Goal: Task Accomplishment & Management: Complete application form

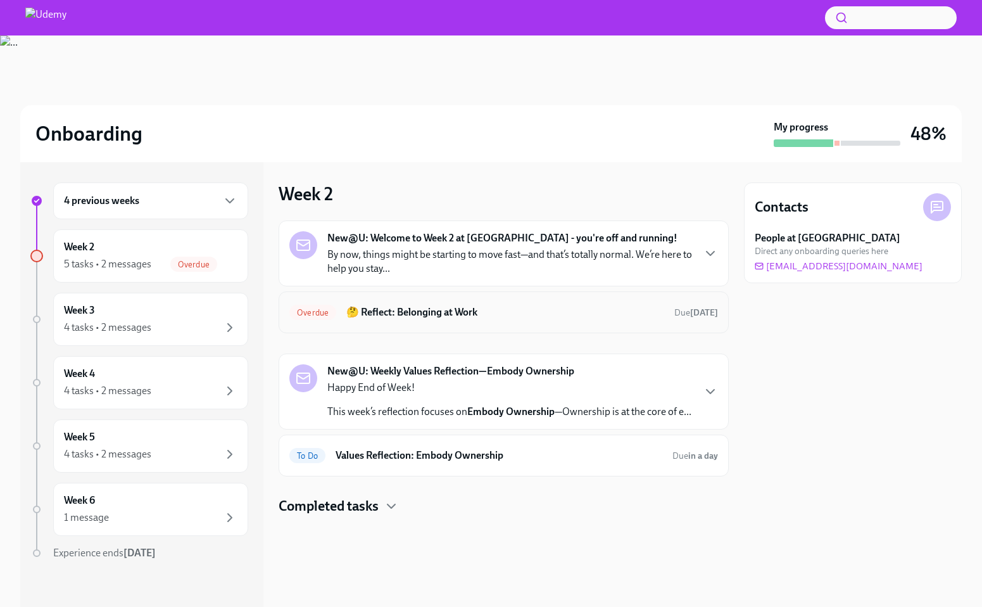
click at [406, 312] on h6 "🤔 Reflect: Belonging at Work" at bounding box center [505, 312] width 318 height 14
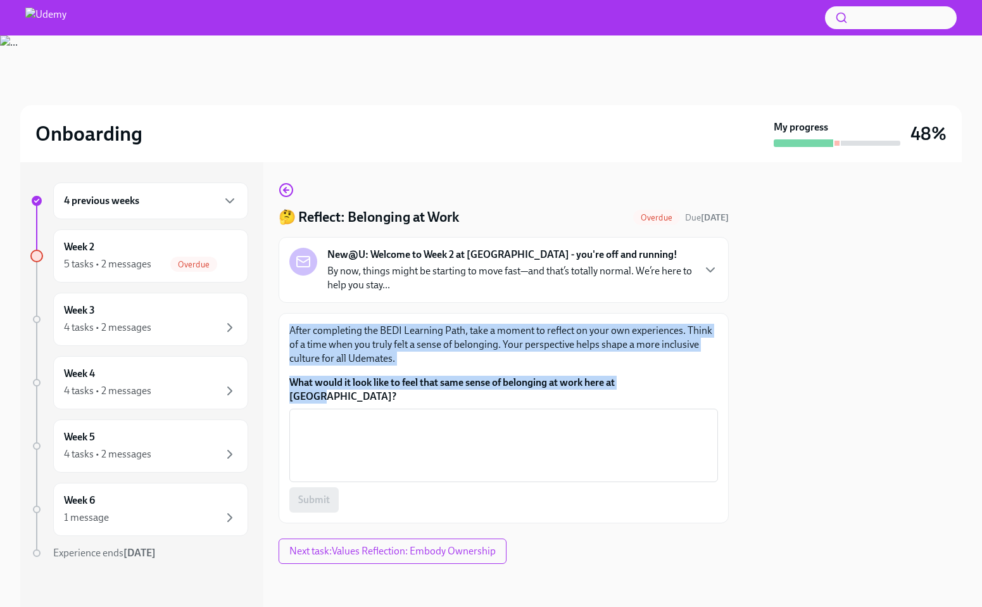
drag, startPoint x: 289, startPoint y: 332, endPoint x: 664, endPoint y: 380, distance: 377.3
click at [664, 380] on div "After completing the BEDI Learning Path, take a moment to reflect on your own e…" at bounding box center [503, 418] width 429 height 189
copy div "After completing the BEDI Learning Path, take a moment to reflect on your own e…"
click at [451, 335] on p "After completing the BEDI Learning Path, take a moment to reflect on your own e…" at bounding box center [503, 345] width 429 height 42
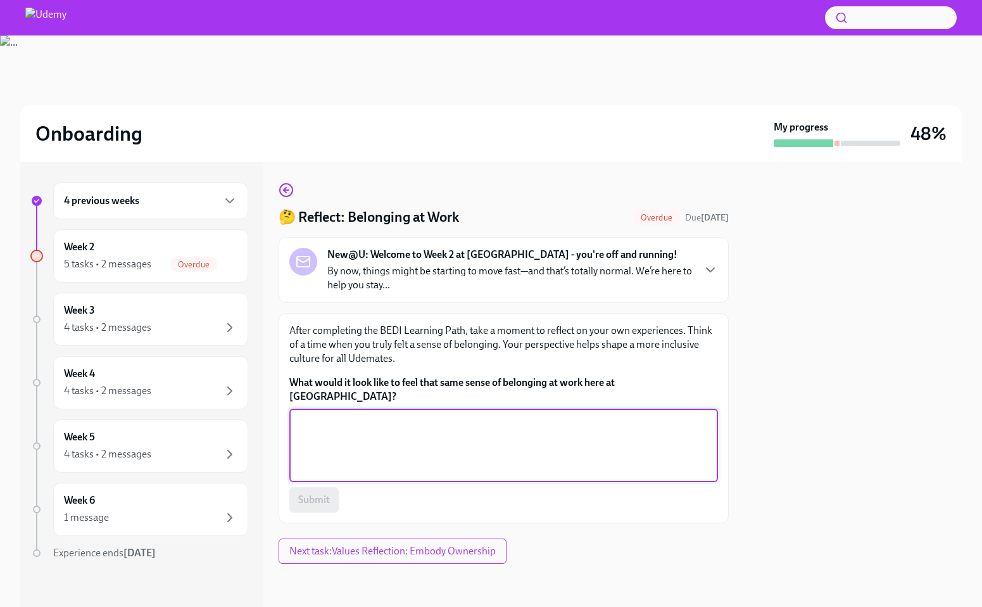
click at [414, 439] on textarea "What would it look like to feel that same sense of belonging at work here at [G…" at bounding box center [503, 445] width 413 height 61
paste textarea "Belonging at [GEOGRAPHIC_DATA] means feeling safe to be your whole self. It loo…"
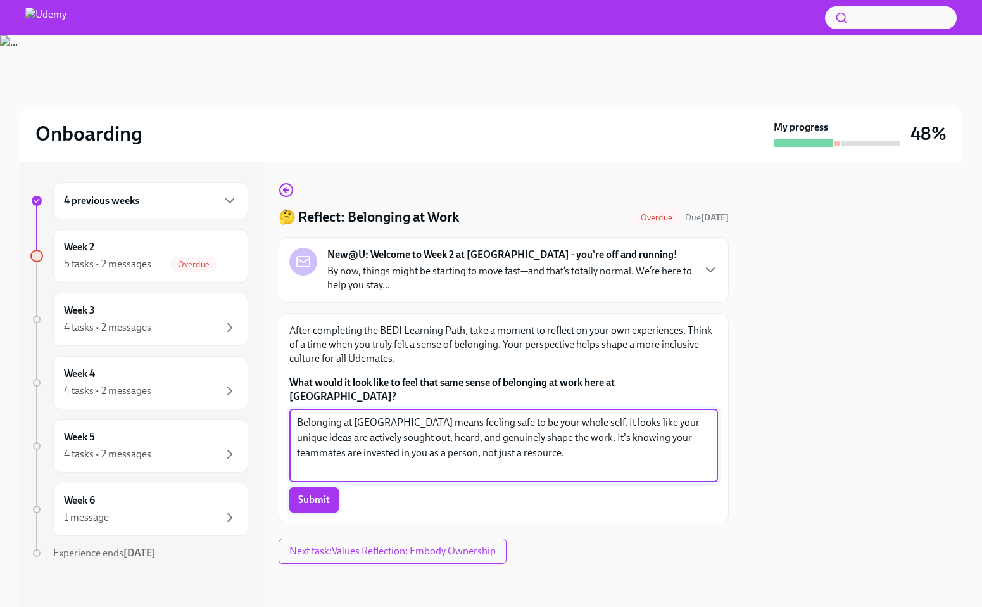
type textarea "Belonging at [GEOGRAPHIC_DATA] means feeling safe to be your whole self. It loo…"
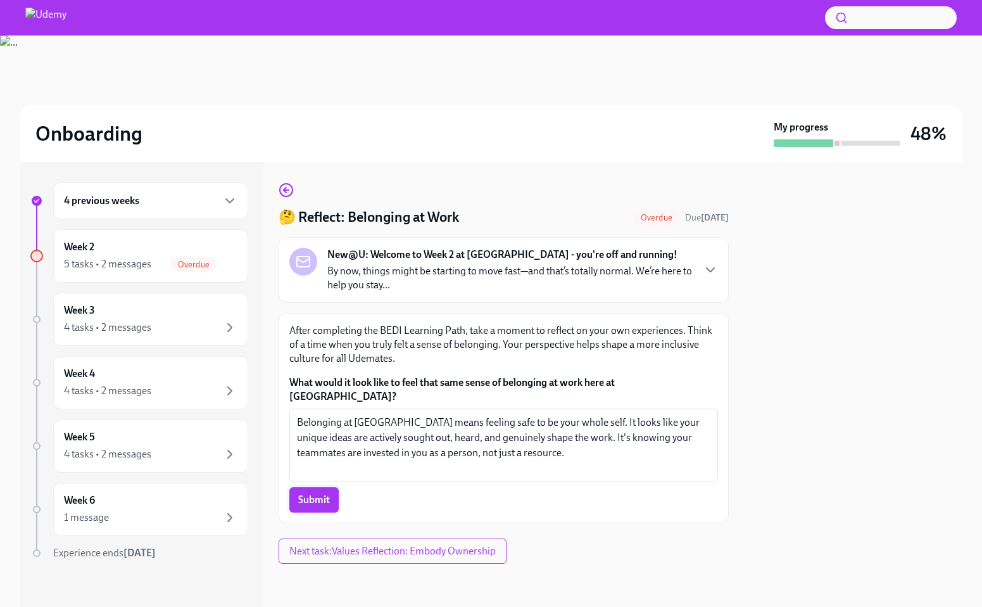
click at [314, 493] on button "Submit" at bounding box center [313, 499] width 49 height 25
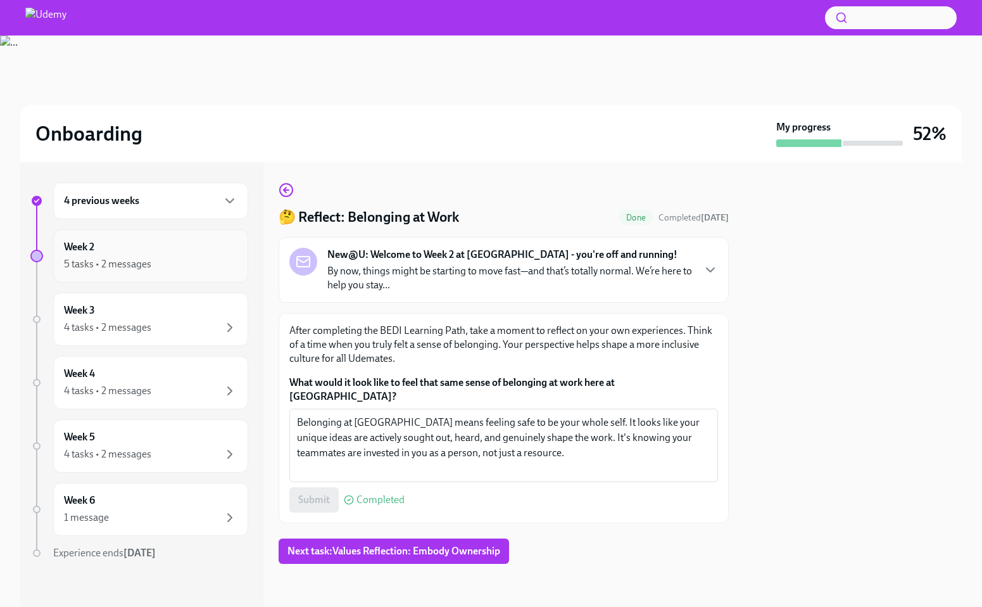
click at [197, 253] on div "Week 2 5 tasks • 2 messages" at bounding box center [150, 256] width 173 height 32
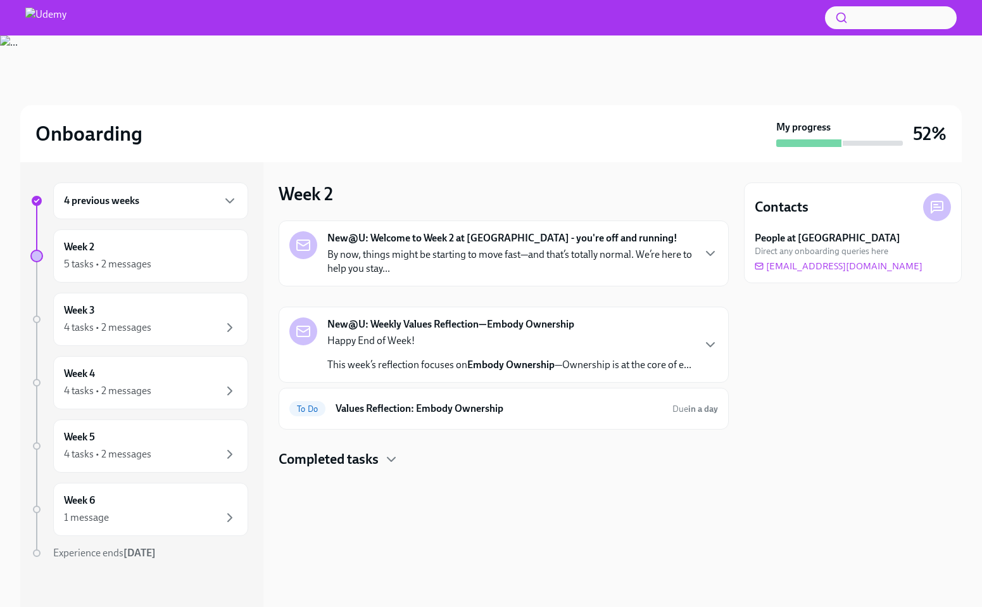
click at [686, 250] on p "By now, things might be starting to move fast—and that’s totally normal. We’re …" at bounding box center [509, 262] width 365 height 28
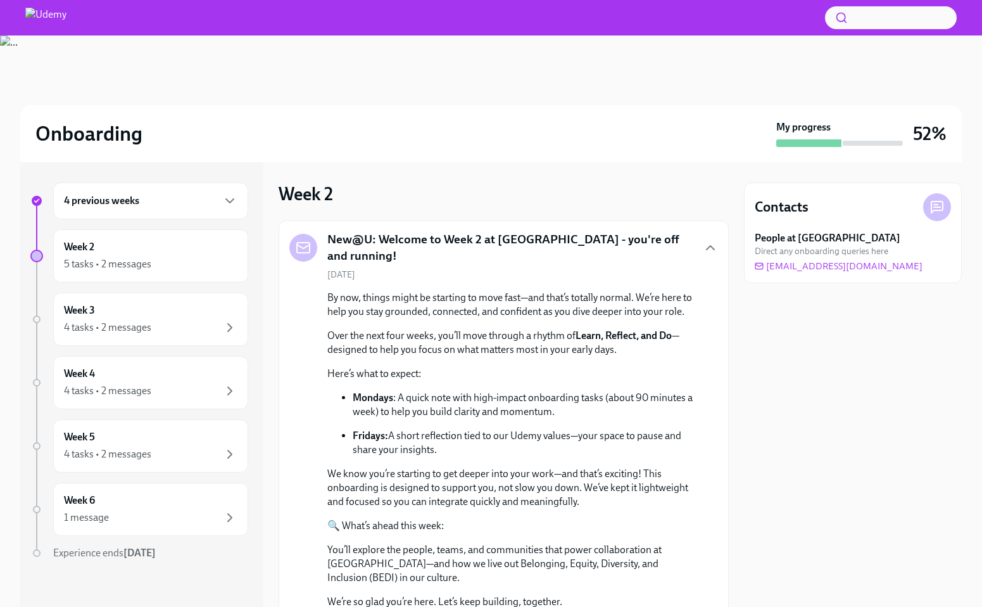
click at [686, 250] on div "New@U: Welcome to Week 2 at [GEOGRAPHIC_DATA] - you're off and running!" at bounding box center [503, 247] width 429 height 32
click at [205, 206] on div "4 previous weeks" at bounding box center [150, 200] width 173 height 15
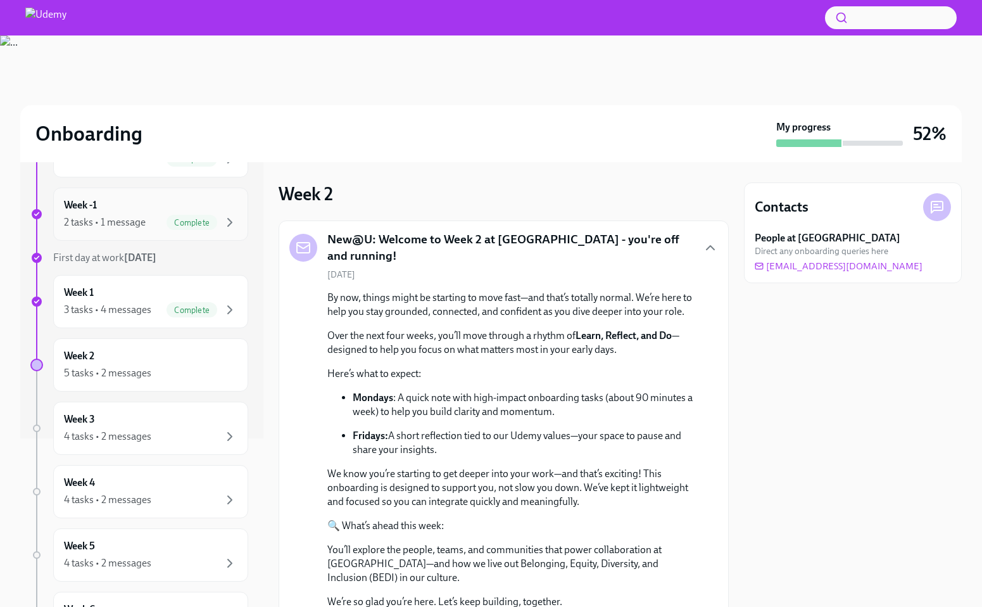
scroll to position [173, 0]
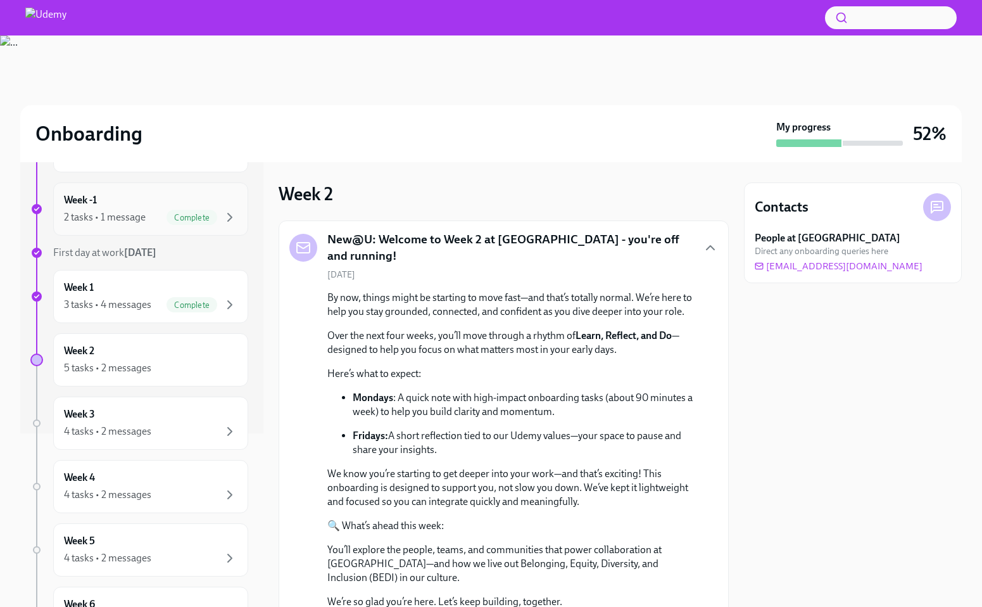
click at [158, 371] on div "5 tasks • 2 messages" at bounding box center [150, 367] width 173 height 15
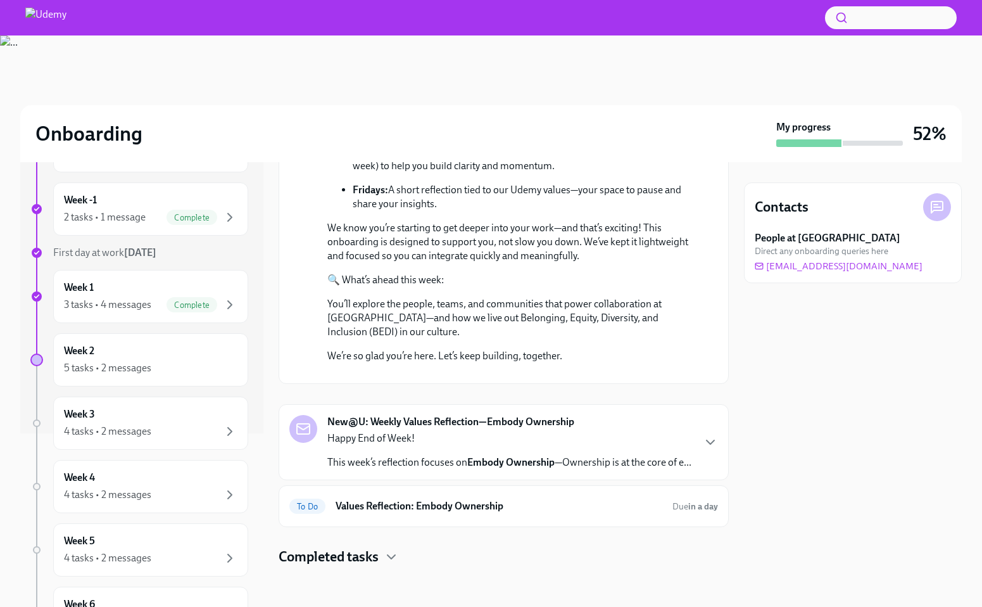
scroll to position [375, 0]
click at [566, 501] on h6 "Values Reflection: Embody Ownership" at bounding box center [499, 506] width 327 height 14
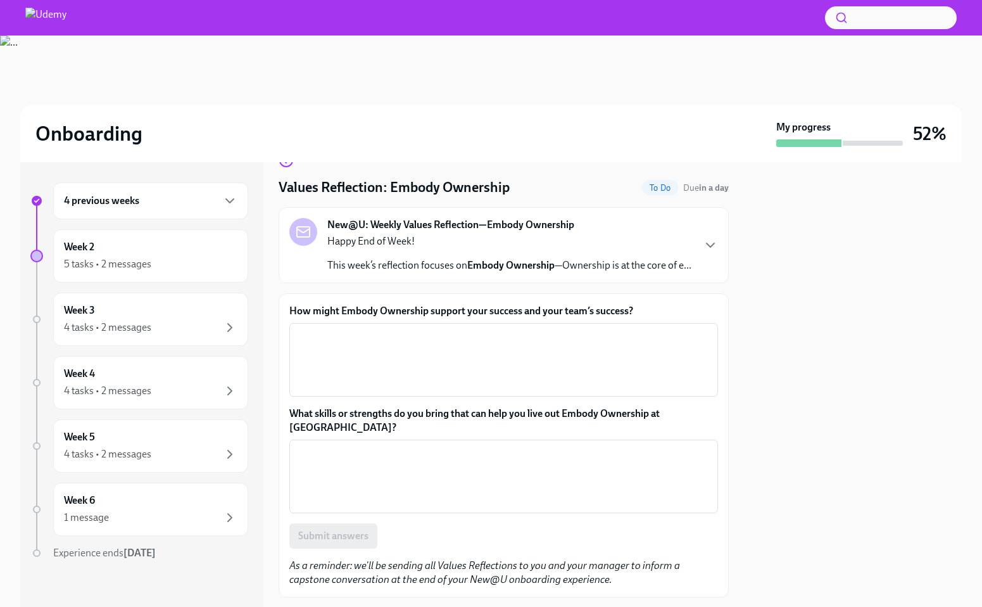
scroll to position [47, 0]
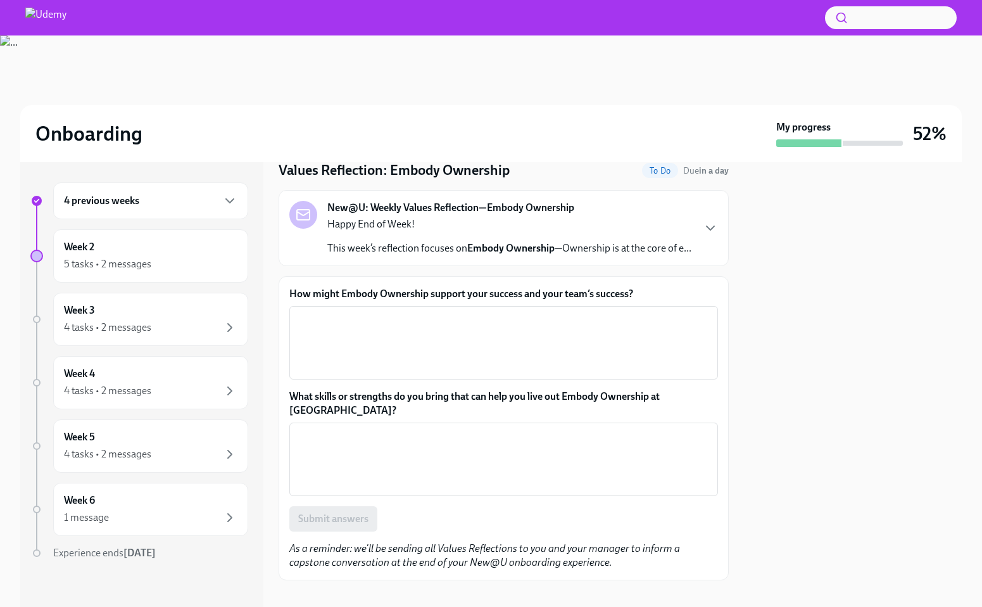
click at [479, 296] on label "How might Embody Ownership support your success and your team’s success?" at bounding box center [503, 294] width 429 height 14
click at [479, 312] on textarea "How might Embody Ownership support your success and your team’s success?" at bounding box center [503, 342] width 413 height 61
click at [488, 253] on strong "Embody Ownership" at bounding box center [510, 248] width 87 height 12
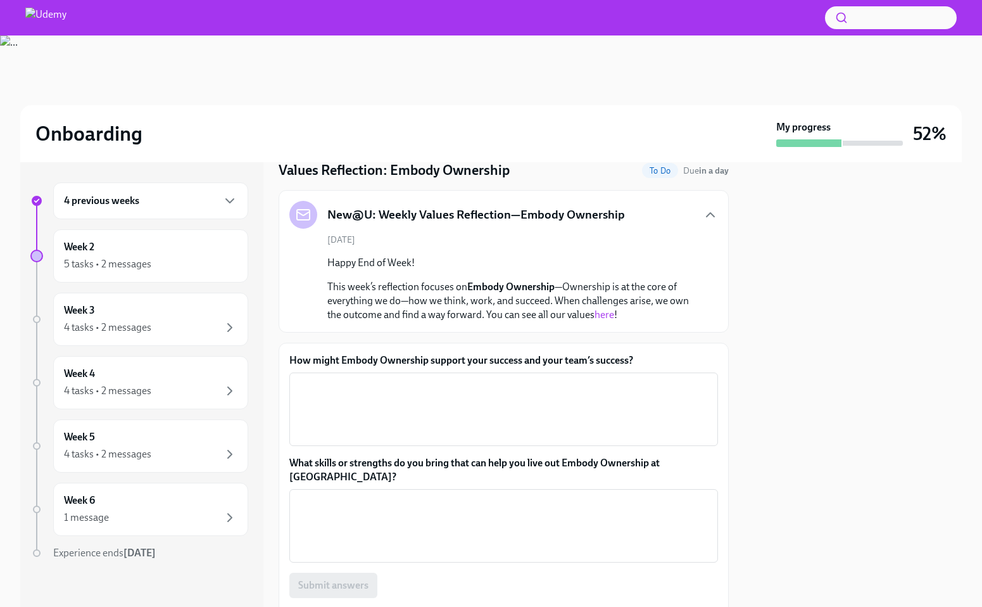
click at [608, 312] on link "here" at bounding box center [605, 314] width 20 height 12
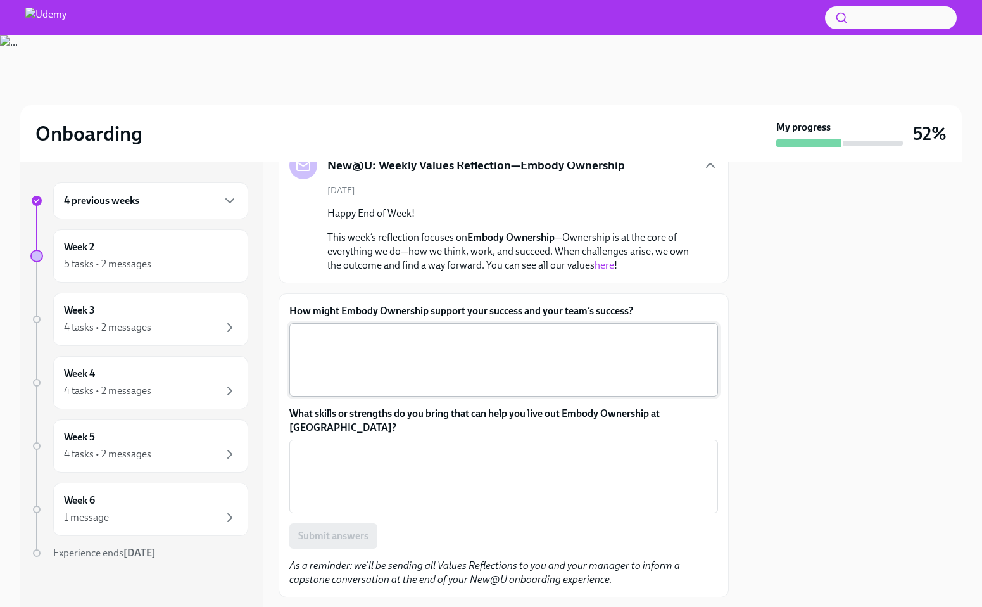
scroll to position [113, 0]
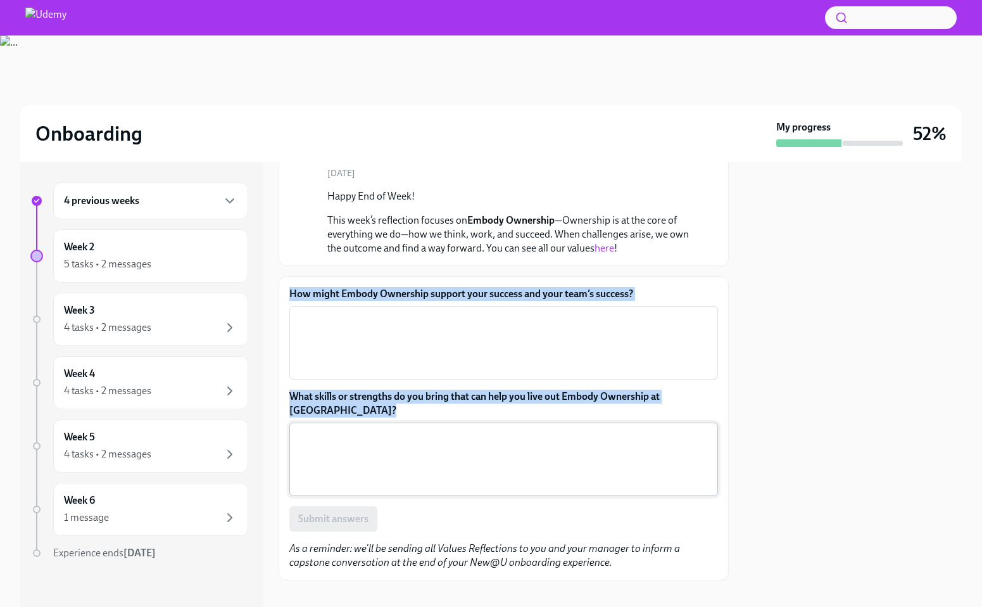
drag, startPoint x: 288, startPoint y: 293, endPoint x: 545, endPoint y: 449, distance: 300.0
click at [545, 449] on div "How might Embody Ownership support your success and your team’s success? x ​ Wh…" at bounding box center [504, 428] width 450 height 304
copy div "How might Embody Ownership support your success and your team’s success? ​ What…"
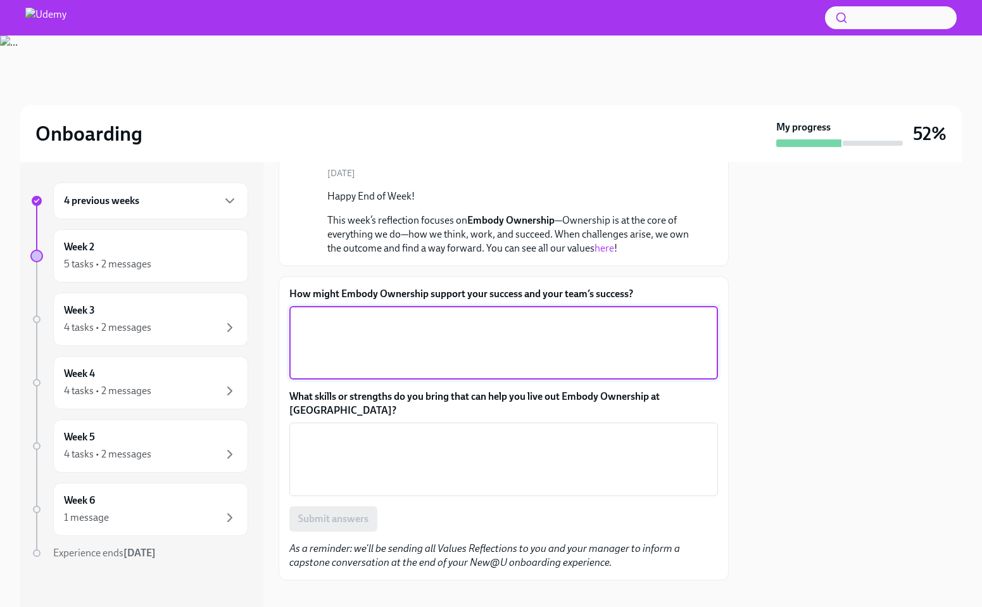
click at [405, 321] on textarea "How might Embody Ownership support your success and your team’s success?" at bounding box center [503, 342] width 413 height 61
paste textarea "Embody Ownership directly boosts success by driving proactivity and reliability…"
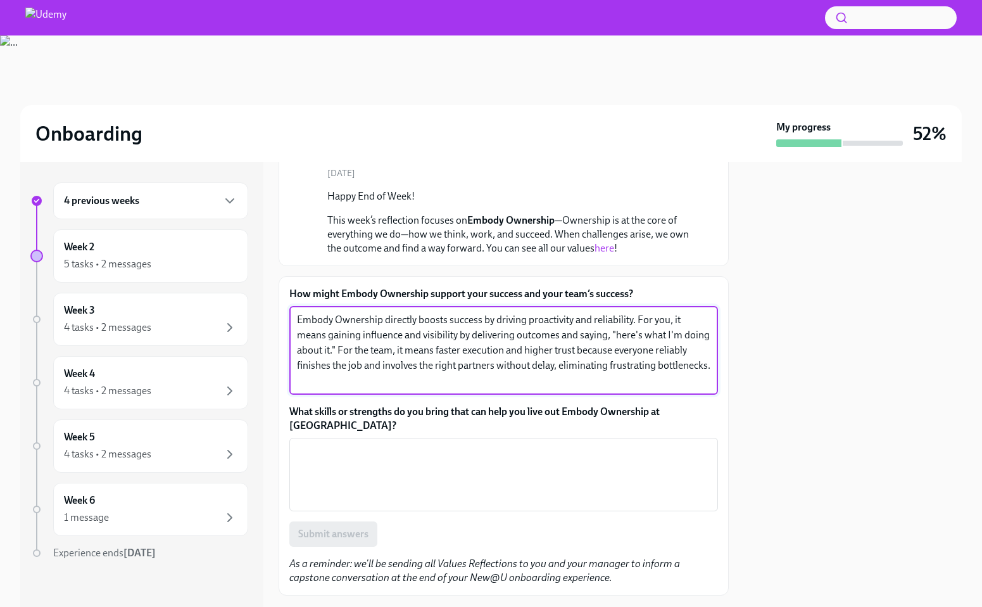
type textarea "Embody Ownership directly boosts success by driving proactivity and reliability…"
click at [405, 455] on textarea "What skills or strengths do you bring that can help you live out Embody Ownersh…" at bounding box center [503, 474] width 413 height 61
paste textarea "My strengths in initiative and accountability help me live out Embody Ownership…"
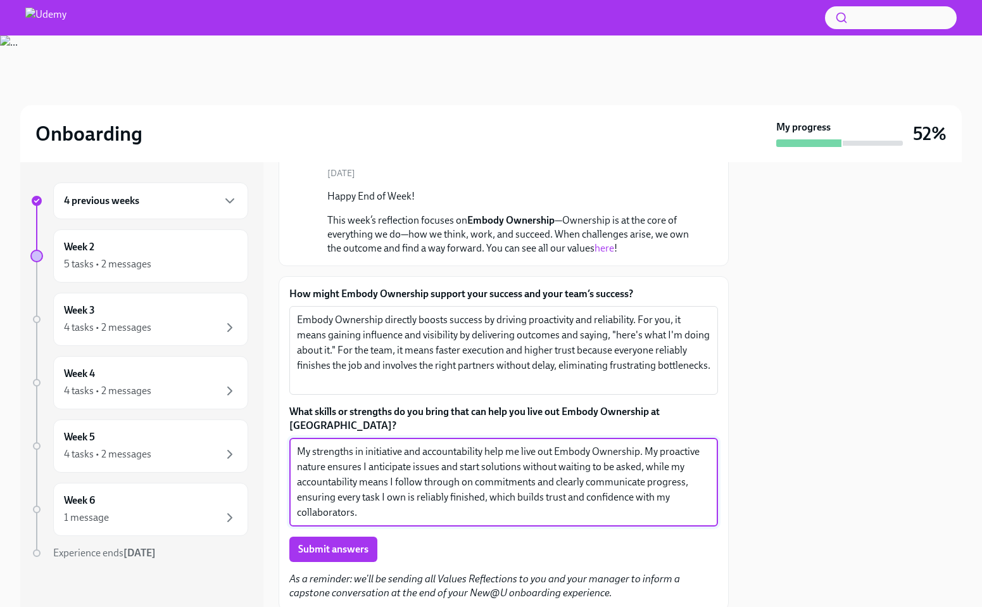
scroll to position [144, 0]
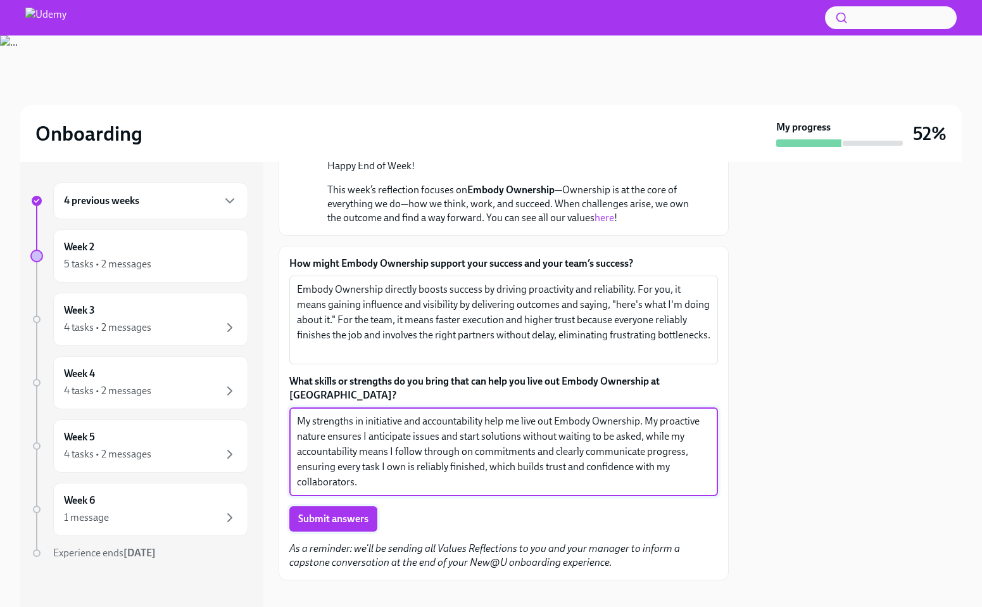
type textarea "My strengths in initiative and accountability help me live out Embody Ownership…"
click at [354, 513] on button "Submit answers" at bounding box center [333, 518] width 88 height 25
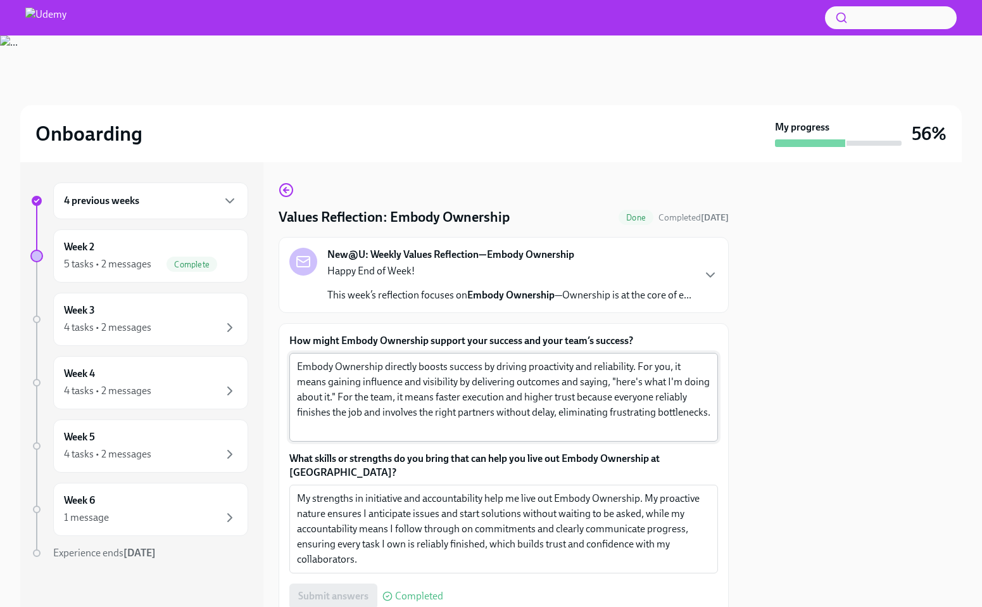
scroll to position [77, 0]
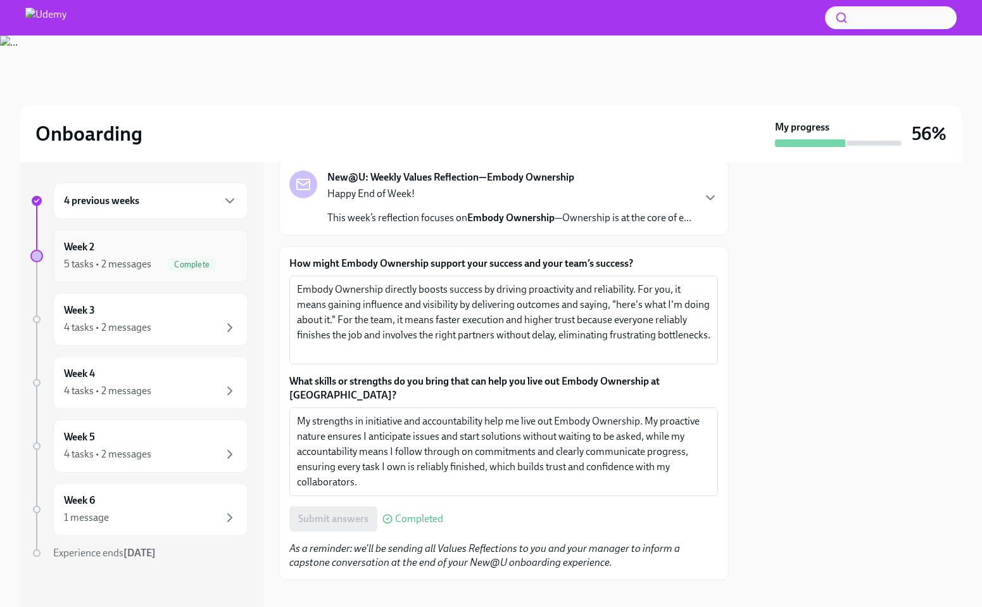
click at [218, 249] on div "Week 2 5 tasks • 2 messages Complete" at bounding box center [150, 256] width 173 height 32
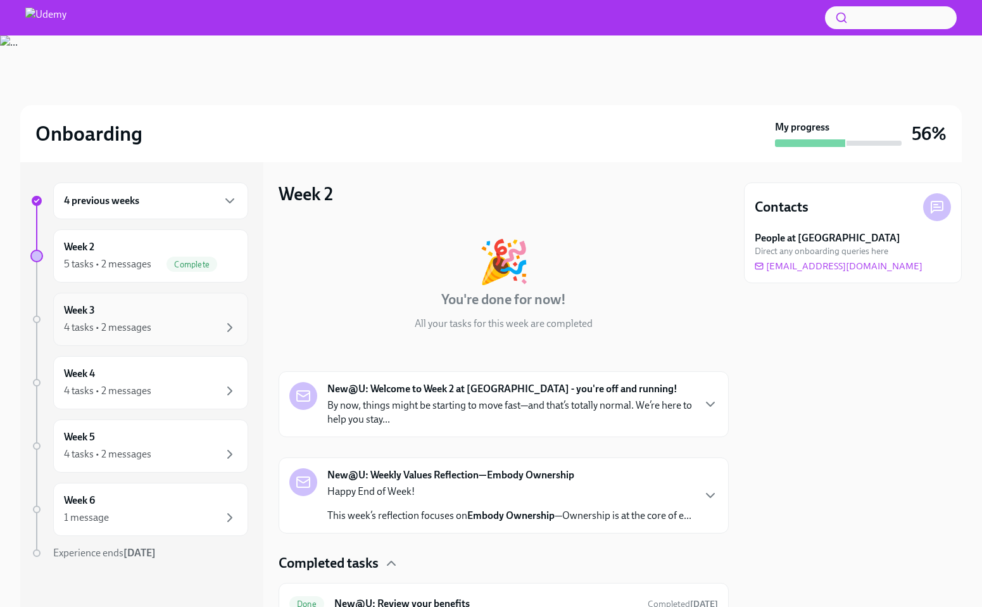
click at [205, 325] on div "4 tasks • 2 messages" at bounding box center [150, 327] width 173 height 15
